Goal: Information Seeking & Learning: Learn about a topic

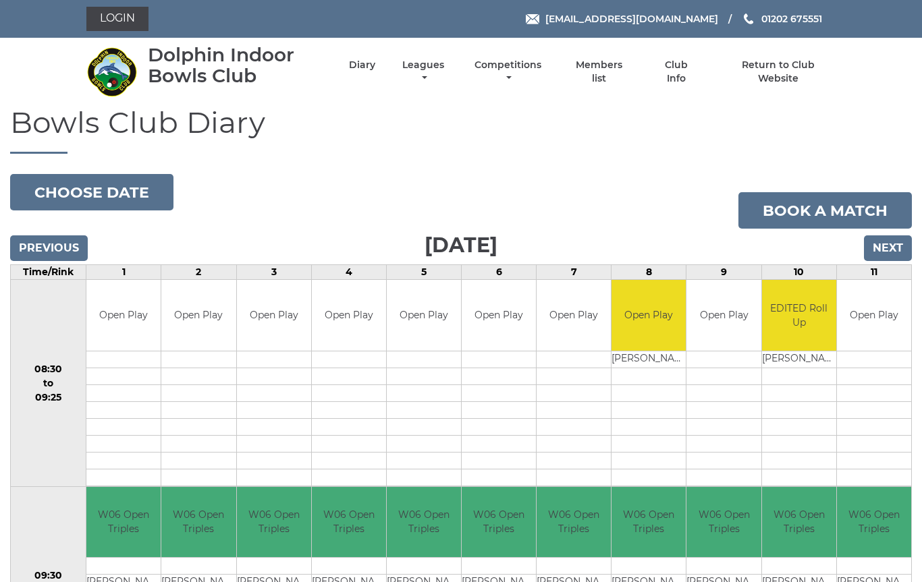
click at [446, 72] on link "Leagues" at bounding box center [423, 72] width 49 height 26
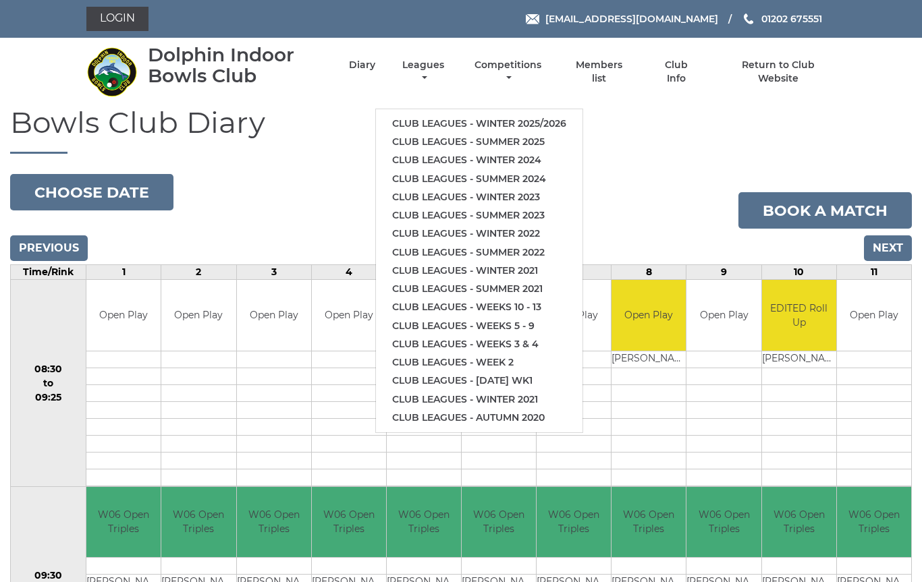
click at [507, 115] on li "Club leagues - Winter 2025/2026" at bounding box center [479, 124] width 206 height 18
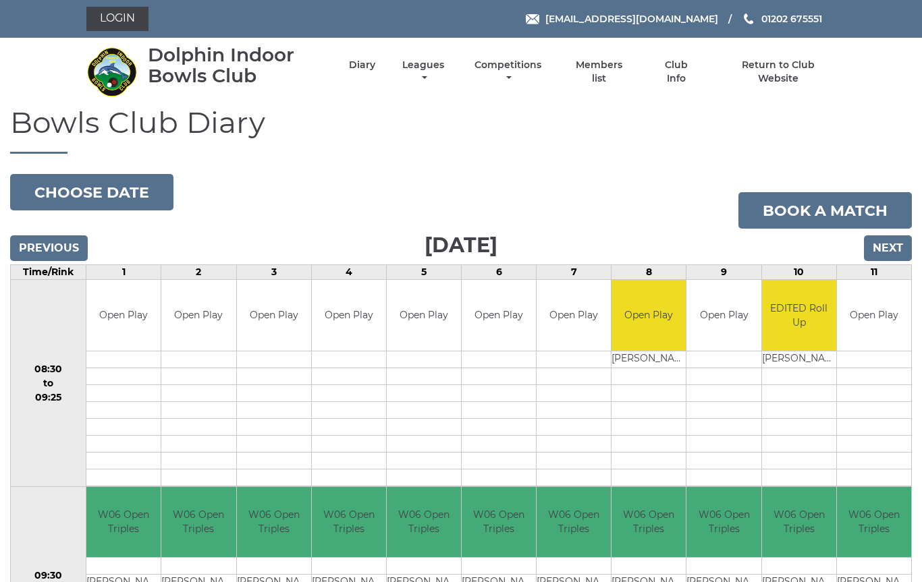
click at [446, 73] on link "Leagues" at bounding box center [423, 72] width 49 height 26
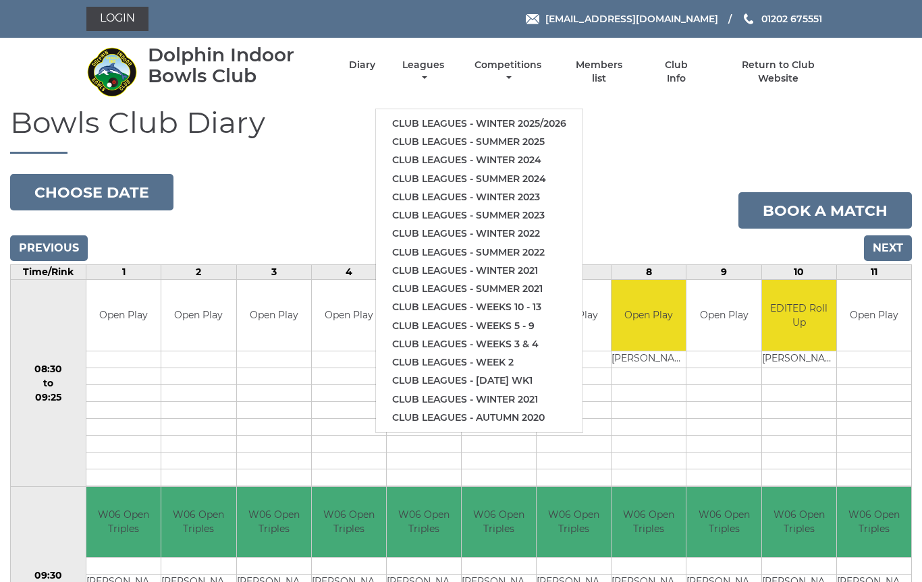
click at [493, 117] on link "Club leagues - Winter 2025/2026" at bounding box center [479, 124] width 206 height 18
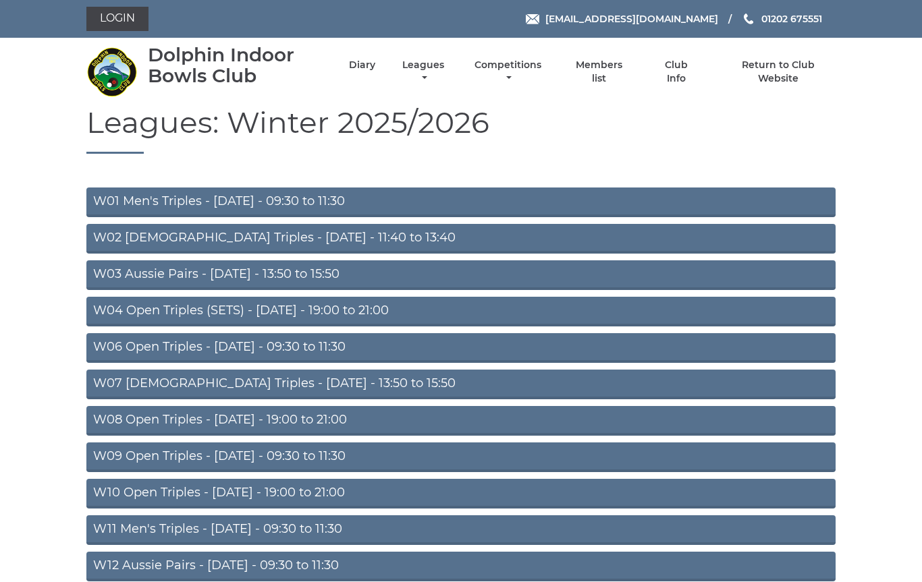
click at [354, 346] on link "W06 Open Triples - Tuesday - 09:30 to 11:30" at bounding box center [460, 348] width 749 height 30
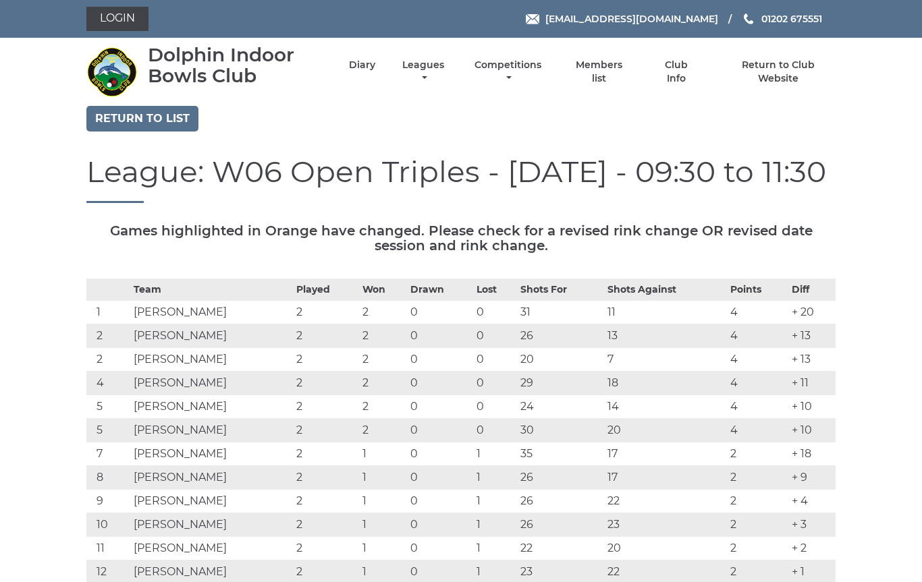
click at [447, 77] on link "Leagues" at bounding box center [423, 72] width 49 height 26
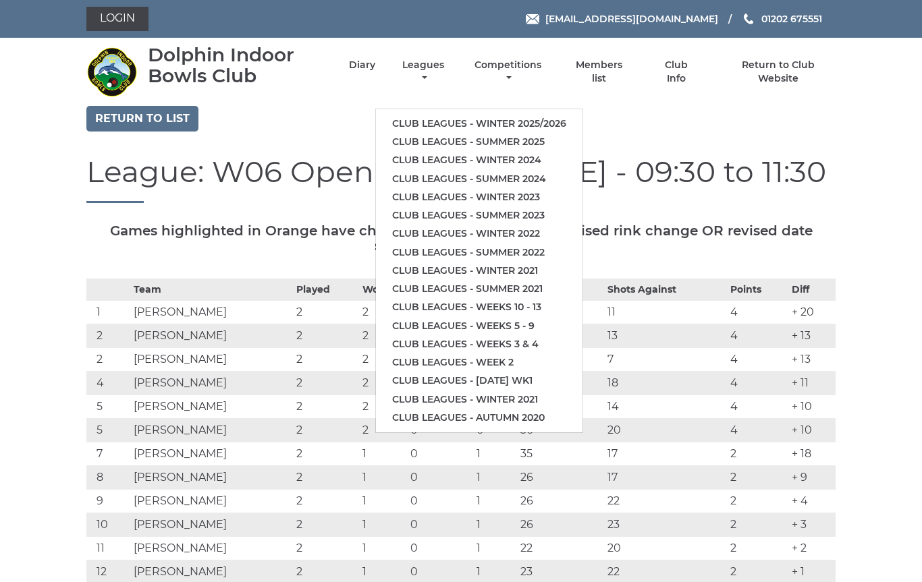
click at [447, 71] on link "Leagues" at bounding box center [423, 72] width 49 height 26
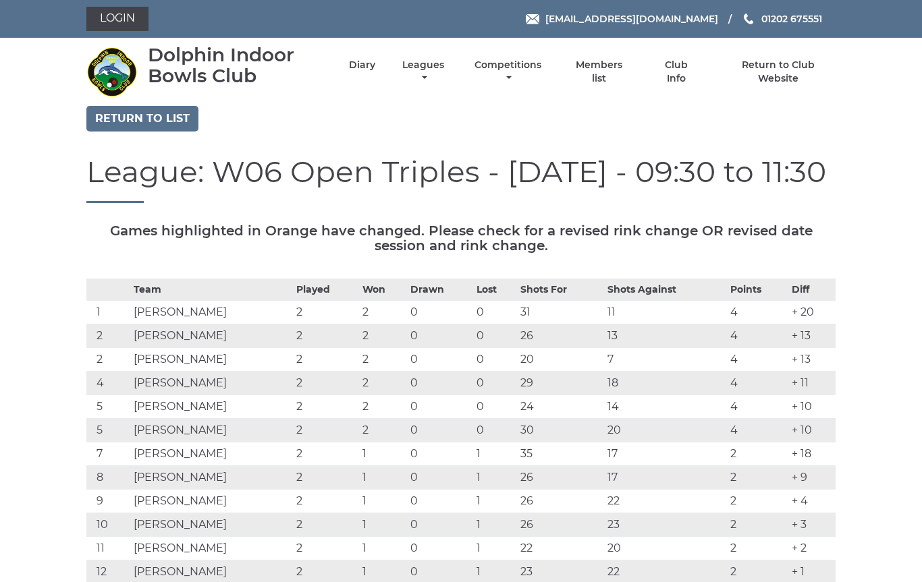
click at [447, 78] on link "Leagues" at bounding box center [423, 72] width 49 height 26
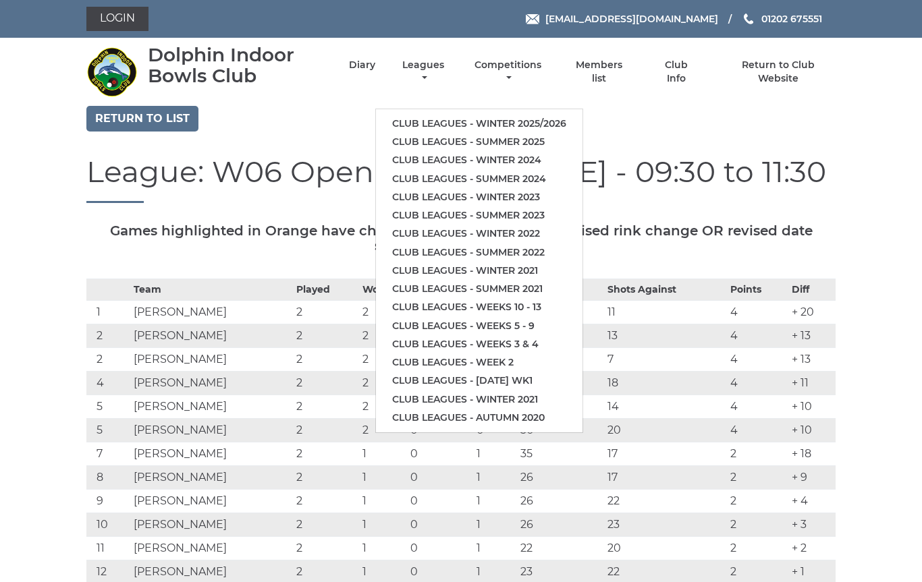
click at [517, 115] on link "Club leagues - Winter 2025/2026" at bounding box center [479, 124] width 206 height 18
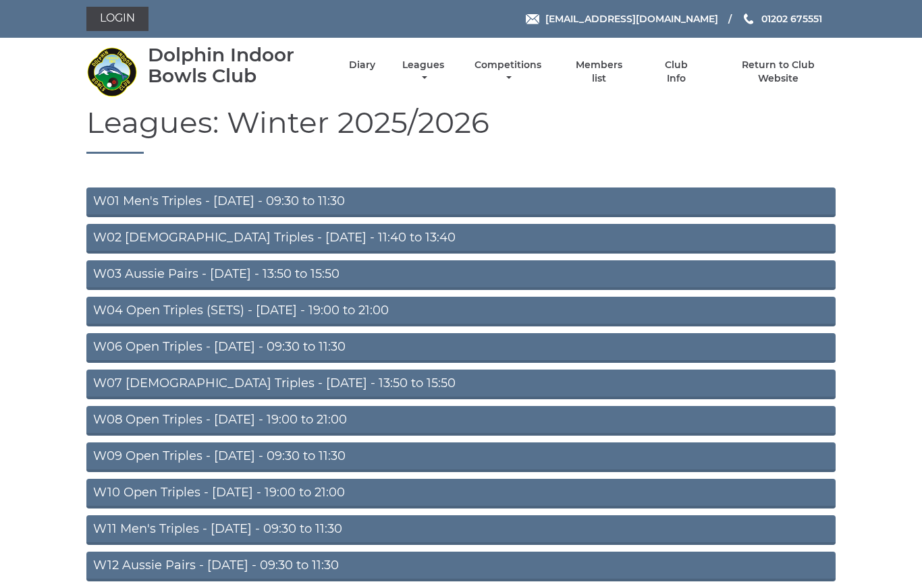
click at [339, 532] on link "W11 Men's Triples - Thursday - 09:30 to 11:30" at bounding box center [460, 530] width 749 height 30
